Goal: Obtain resource: Download file/media

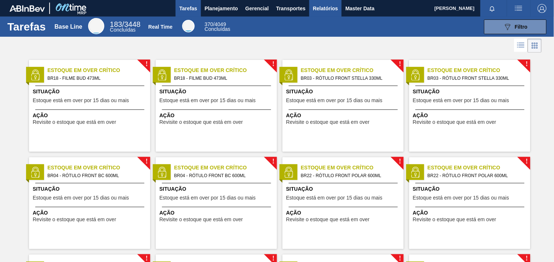
click at [317, 10] on span "Relatórios" at bounding box center [325, 8] width 25 height 9
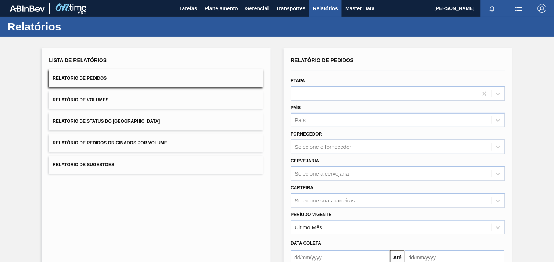
click at [356, 147] on div "Selecione o fornecedor" at bounding box center [398, 147] width 214 height 14
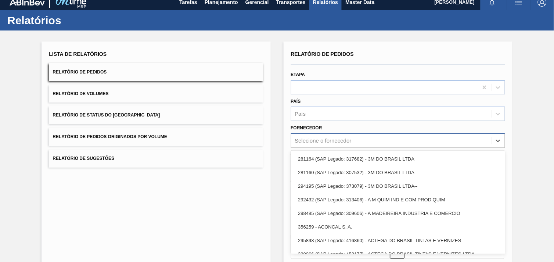
scroll to position [7, 0]
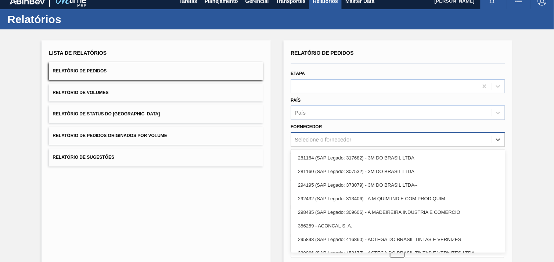
paste input "289877"
type input "289877"
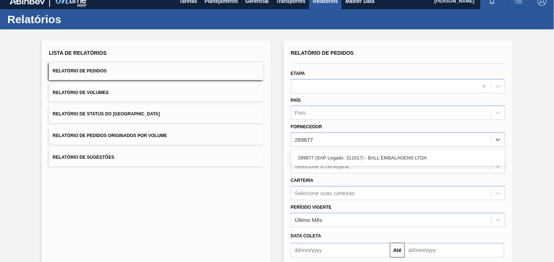
click at [352, 156] on div "289877 (SAP Legado: 311017) - BALL EMBALAGENS LTDA" at bounding box center [398, 158] width 214 height 14
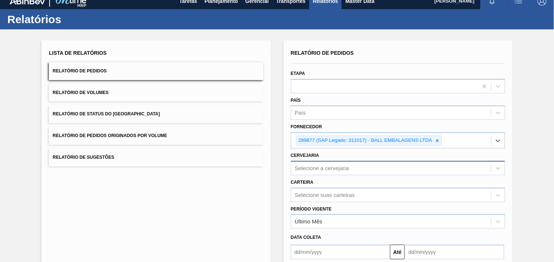
click at [346, 167] on div "Selecione a cervejaria" at bounding box center [398, 168] width 214 height 14
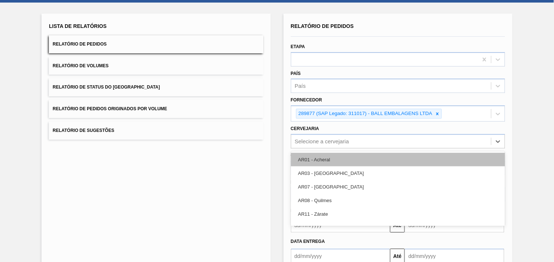
scroll to position [35, 0]
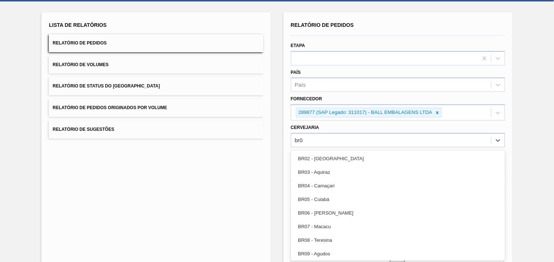
type input "br02"
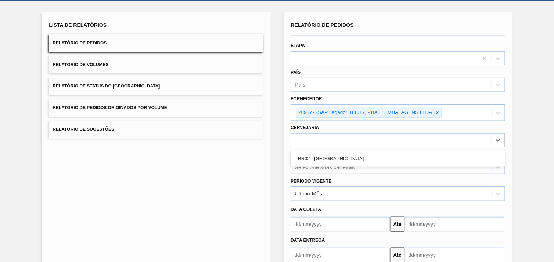
click at [355, 145] on div "br02" at bounding box center [398, 140] width 214 height 14
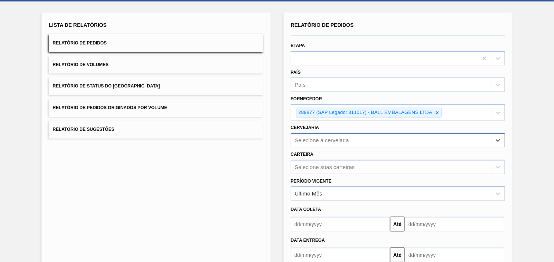
click at [344, 135] on div "Selecione a cervejaria" at bounding box center [391, 140] width 200 height 11
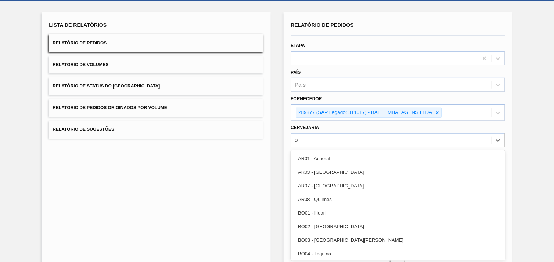
type input "02"
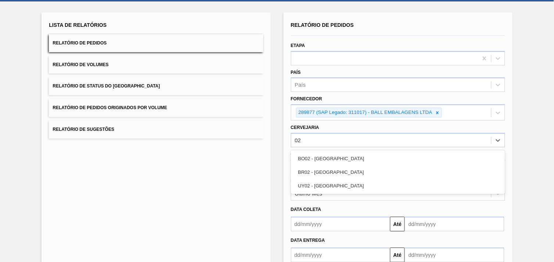
click at [358, 169] on div "BR02 - [GEOGRAPHIC_DATA]" at bounding box center [398, 172] width 214 height 14
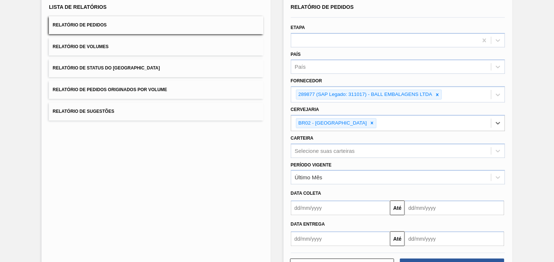
scroll to position [80, 0]
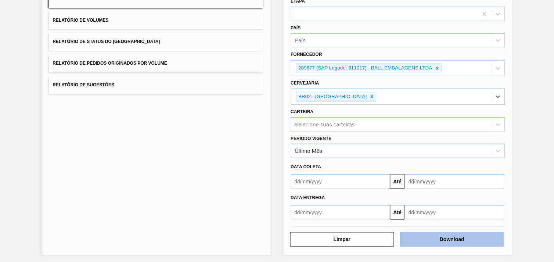
click at [463, 234] on button "Download" at bounding box center [452, 239] width 104 height 15
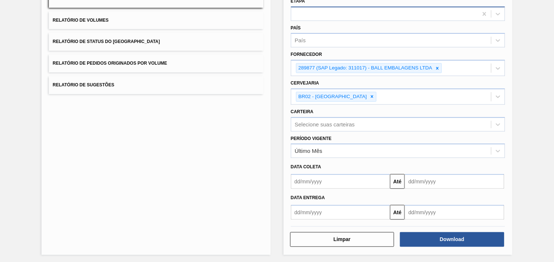
scroll to position [76, 0]
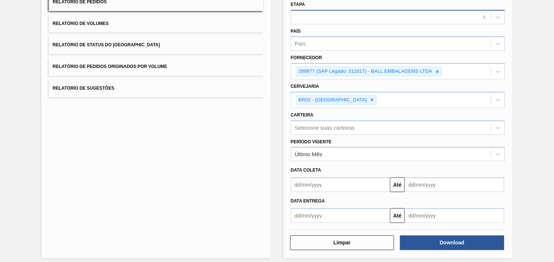
drag, startPoint x: 428, startPoint y: 13, endPoint x: 433, endPoint y: 22, distance: 10.7
click at [433, 22] on div "Etapa" at bounding box center [398, 11] width 214 height 25
